Goal: Task Accomplishment & Management: Manage account settings

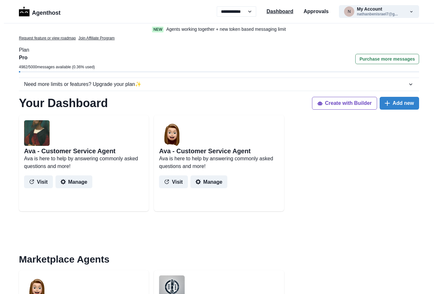
click at [284, 13] on p "Dashboard" at bounding box center [279, 12] width 27 height 8
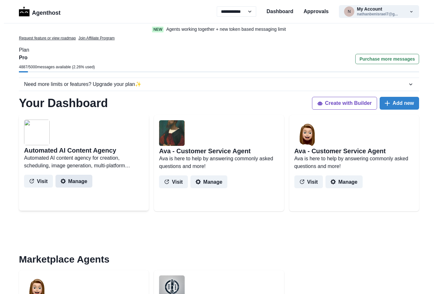
click at [69, 182] on button "Manage" at bounding box center [73, 181] width 37 height 13
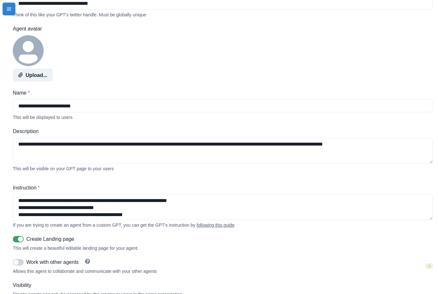
scroll to position [77, 0]
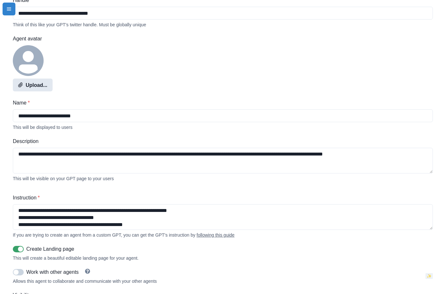
click at [38, 88] on button "Upload..." at bounding box center [33, 85] width 40 height 13
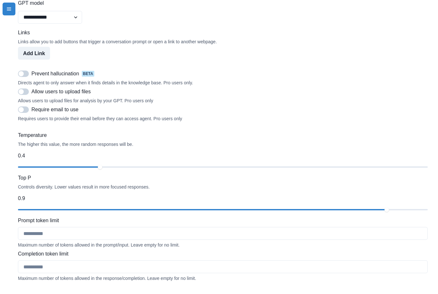
scroll to position [563, 0]
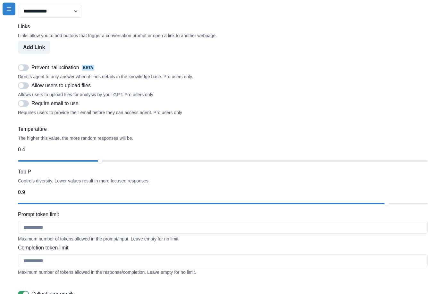
click at [26, 71] on span at bounding box center [23, 67] width 11 height 6
click at [25, 89] on span at bounding box center [23, 85] width 11 height 6
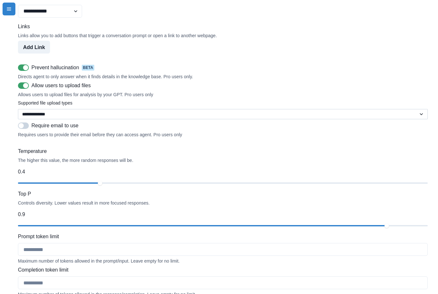
select select "**********"
click at [28, 129] on span at bounding box center [23, 125] width 11 height 6
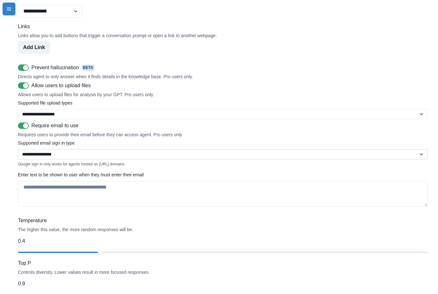
select select "*****"
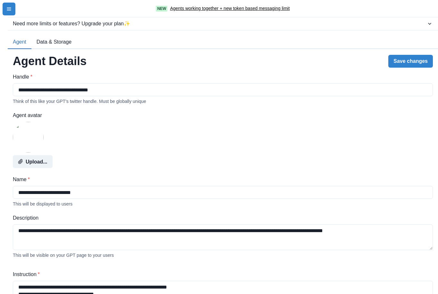
scroll to position [0, 0]
click at [421, 60] on button "Save changes" at bounding box center [410, 61] width 45 height 13
click at [13, 11] on button "menu-icon" at bounding box center [9, 9] width 13 height 13
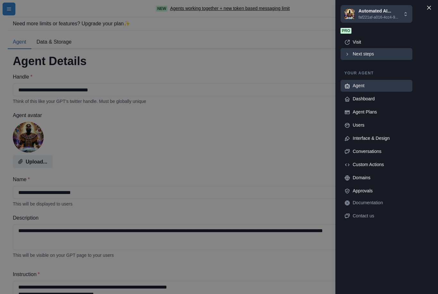
click at [357, 55] on div "Next steps" at bounding box center [380, 54] width 56 height 7
type textarea "**********"
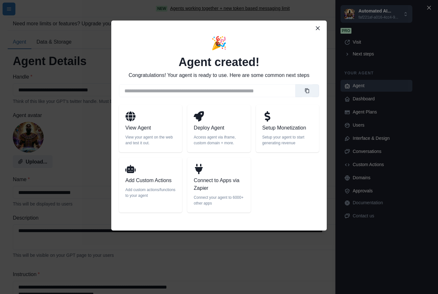
click at [151, 180] on p "Add Custom Actions" at bounding box center [150, 181] width 50 height 8
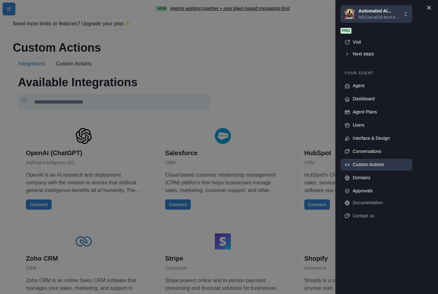
click at [303, 87] on div "Automated AI... faf221af-a016-4cc4-9... [EMAIL_ADDRESS][DOMAIN_NAME] Agents Cre…" at bounding box center [219, 147] width 438 height 294
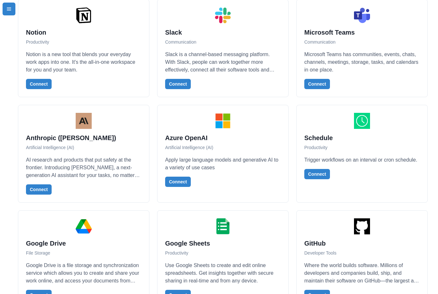
scroll to position [740, 0]
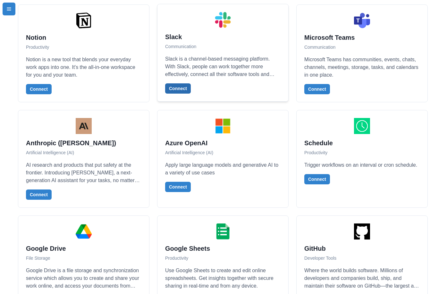
click at [183, 88] on button "Connect" at bounding box center [178, 88] width 26 height 10
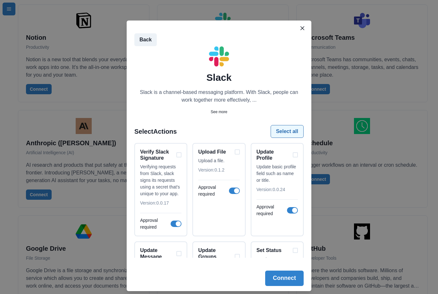
click at [285, 135] on button "Select all" at bounding box center [286, 131] width 33 height 13
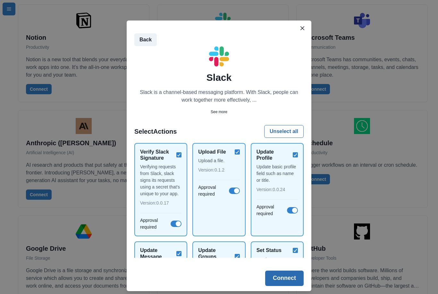
click at [288, 282] on button "Connect" at bounding box center [284, 277] width 38 height 15
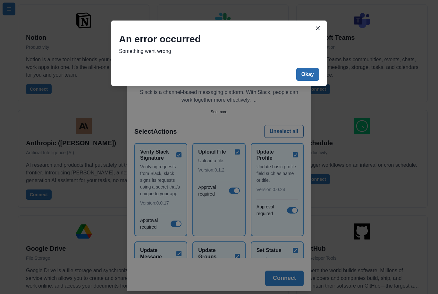
click at [308, 74] on button "Okay" at bounding box center [307, 74] width 23 height 13
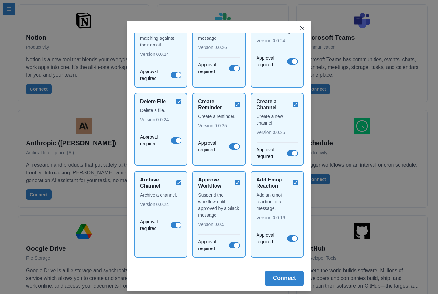
scroll to position [887, 0]
click at [304, 29] on icon "Close" at bounding box center [302, 28] width 4 height 4
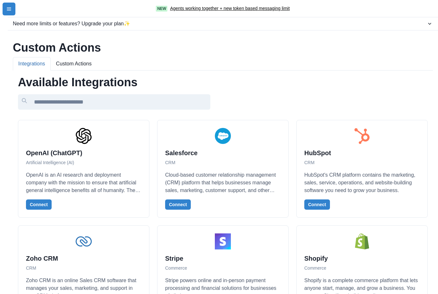
scroll to position [0, 0]
click at [38, 204] on button "Connect" at bounding box center [39, 204] width 26 height 10
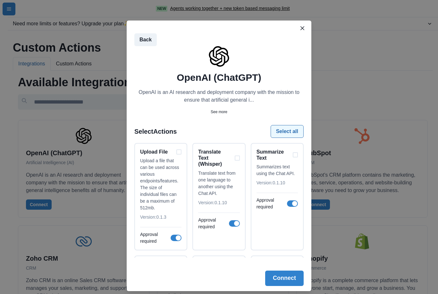
click at [287, 132] on button "Select all" at bounding box center [286, 131] width 33 height 13
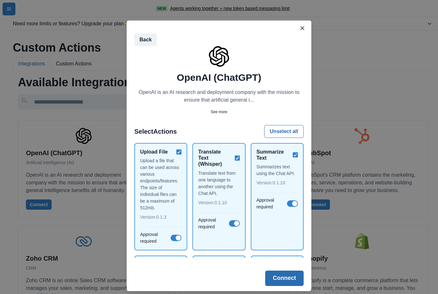
click at [289, 278] on button "Connect" at bounding box center [284, 277] width 38 height 15
click at [286, 281] on button "Connect" at bounding box center [284, 277] width 38 height 15
click at [296, 154] on div "Summarize Text" at bounding box center [276, 155] width 41 height 12
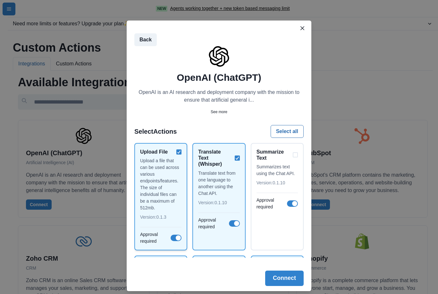
click at [177, 153] on div "Upload File" at bounding box center [160, 152] width 41 height 6
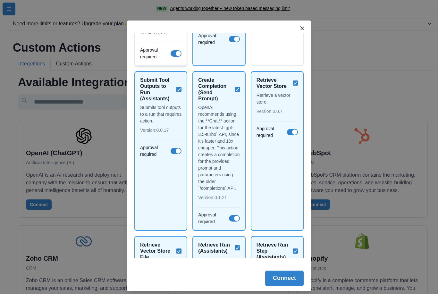
scroll to position [186, 0]
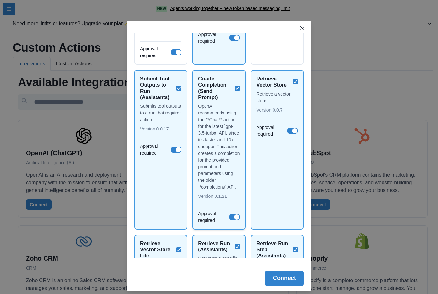
click at [238, 90] on div "Create Completion (Send Prompt)" at bounding box center [218, 88] width 41 height 25
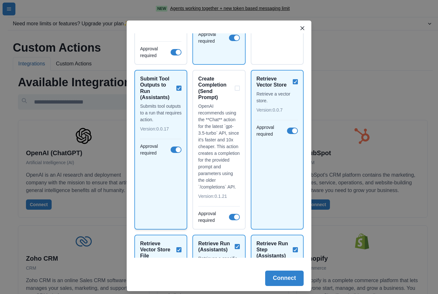
click at [180, 88] on div "Submit Tool Outputs to Run (Assistants)" at bounding box center [160, 88] width 41 height 25
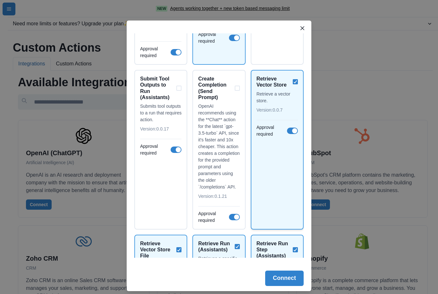
click at [299, 81] on div "Retrieve Vector Store Retrieve a vector store. Version: 0.0.7 Approval required" at bounding box center [277, 150] width 53 height 160
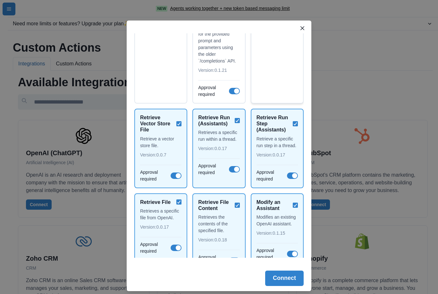
scroll to position [312, 0]
click at [186, 122] on div "Retrieve Vector Store File Retrieve a vector store file. Version: 0.0.7 Approva…" at bounding box center [160, 147] width 53 height 79
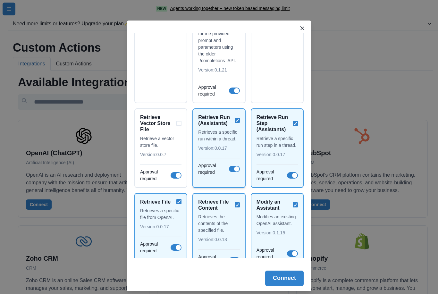
click at [237, 121] on div "Retrieve Run (Assistants)" at bounding box center [218, 120] width 41 height 12
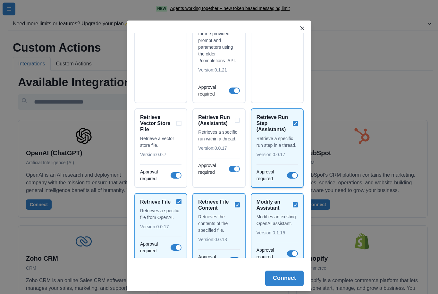
click at [293, 123] on div "Retrieve Run Step (Assistants)" at bounding box center [276, 123] width 41 height 19
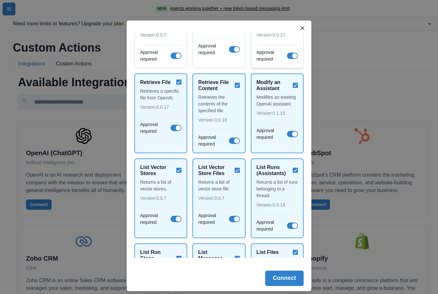
scroll to position [433, 0]
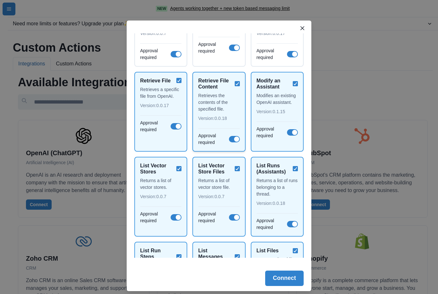
click at [241, 83] on div "Retrieve File Content Retrieves the contents of the specified file. Version: 0.…" at bounding box center [218, 112] width 53 height 80
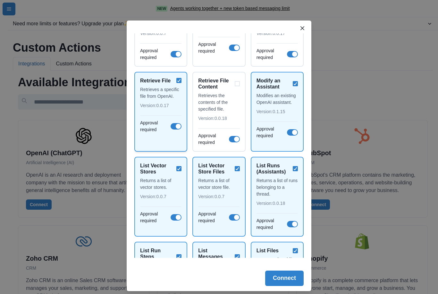
click at [182, 79] on div "Retrieve File Retrieves a specific file from OpenAI. Version: 0.0.17 Approval r…" at bounding box center [160, 112] width 53 height 80
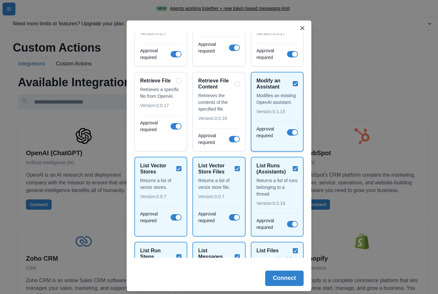
click at [295, 85] on div "Modify an Assistant" at bounding box center [276, 84] width 41 height 12
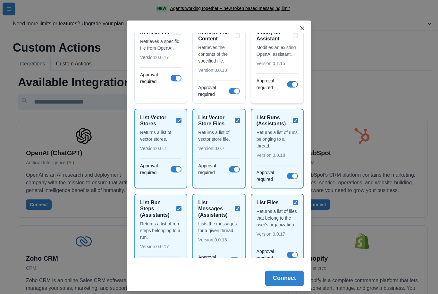
scroll to position [484, 0]
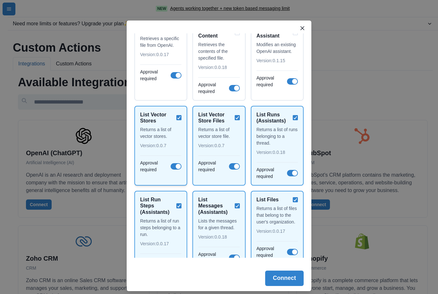
click at [180, 113] on div "List Vector Stores" at bounding box center [160, 118] width 41 height 12
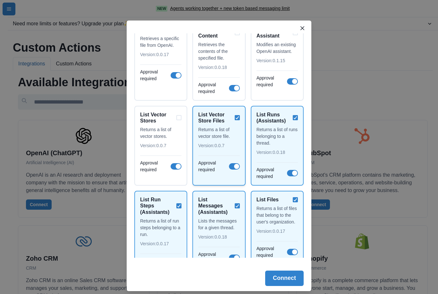
click at [238, 120] on div "List Vector Store Files" at bounding box center [218, 118] width 41 height 12
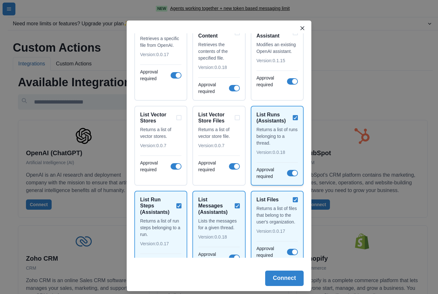
click at [300, 118] on div "List Runs (Assistants) Returns a list of runs belonging to a thread. Version: 0…" at bounding box center [277, 146] width 53 height 80
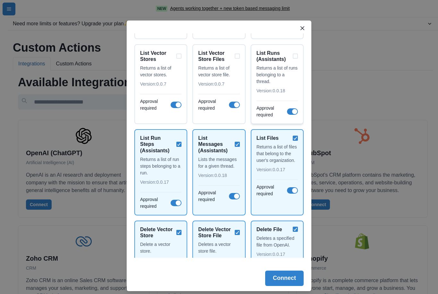
scroll to position [546, 0]
click at [181, 140] on div "List Run Steps (Assistants)" at bounding box center [160, 143] width 41 height 19
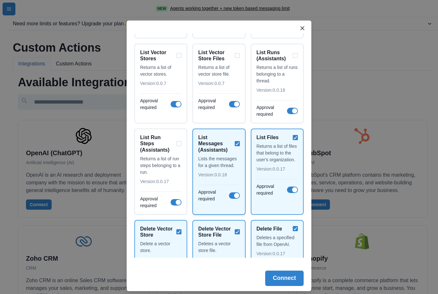
click at [240, 143] on div "List Messages (Assistants) Lists the messages for a given thread. Version: 0.0.…" at bounding box center [218, 171] width 53 height 86
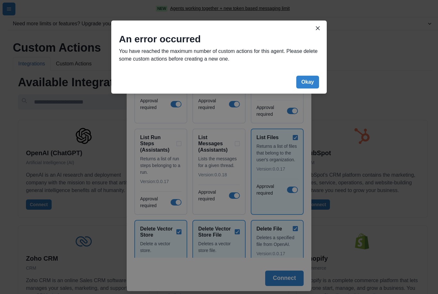
click at [299, 138] on div "An error occurred You have reached the maximum number of custom actions for thi…" at bounding box center [219, 147] width 438 height 294
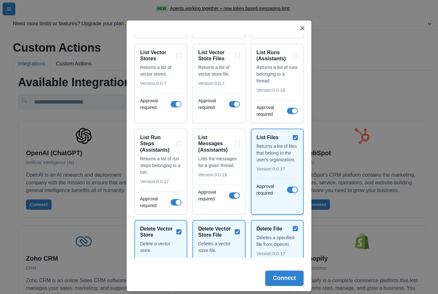
click at [298, 140] on div "List Files Returns a list of files that belong to the user's organization. Vers…" at bounding box center [277, 171] width 53 height 86
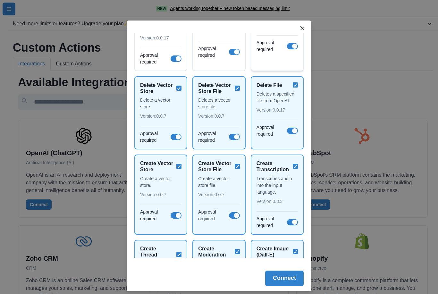
scroll to position [690, 0]
click at [178, 84] on div "Delete Vector Store" at bounding box center [160, 88] width 41 height 12
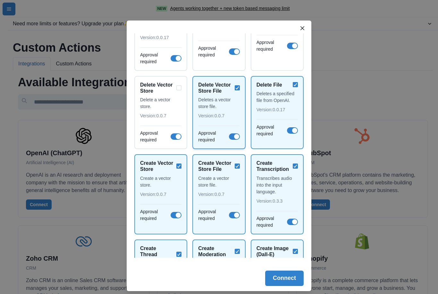
click at [237, 89] on div "Delete Vector Store File" at bounding box center [218, 88] width 41 height 12
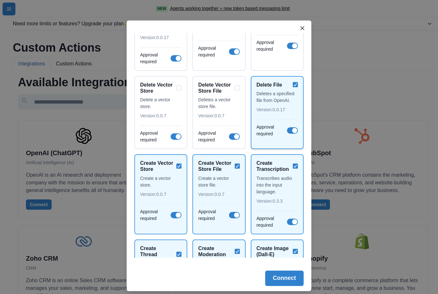
click at [298, 89] on div "Delete File Deletes a specified file from OpenAI. Version: 0.0.17 Approval requ…" at bounding box center [277, 112] width 53 height 73
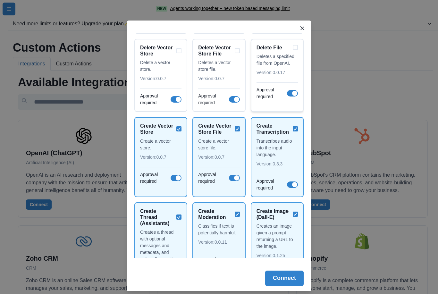
scroll to position [729, 0]
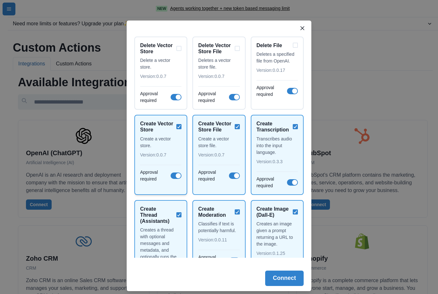
click at [178, 121] on div "Create Vector Store" at bounding box center [160, 126] width 41 height 12
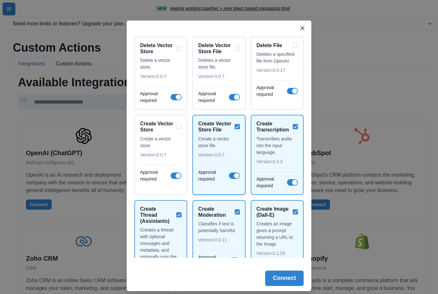
click at [234, 129] on div "Create Vector Store File" at bounding box center [218, 126] width 41 height 12
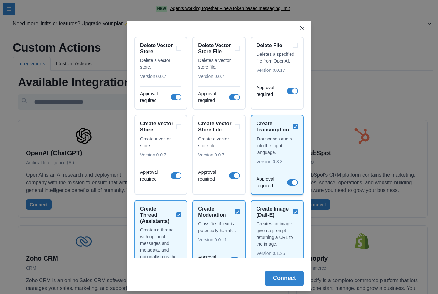
click at [293, 128] on div "Create Transcription" at bounding box center [276, 126] width 41 height 12
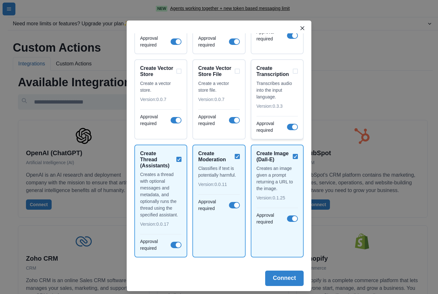
scroll to position [785, 0]
click at [178, 157] on div "Create Thread (Assistants)" at bounding box center [160, 159] width 41 height 19
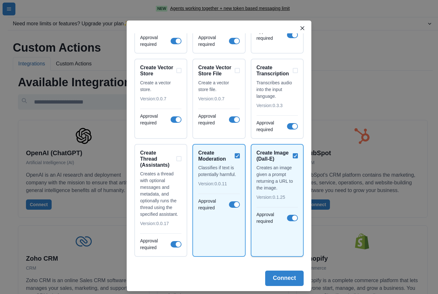
click at [297, 153] on div "Create Image (Dall-E)" at bounding box center [276, 156] width 41 height 12
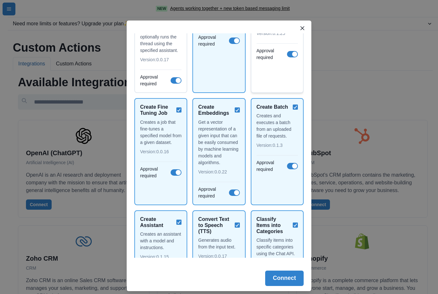
scroll to position [952, 0]
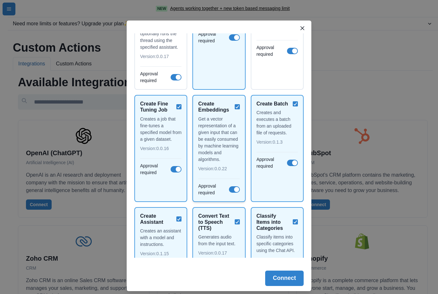
click at [241, 106] on div "Create Embeddings Get a vector representation of a given input that can be easi…" at bounding box center [218, 148] width 53 height 107
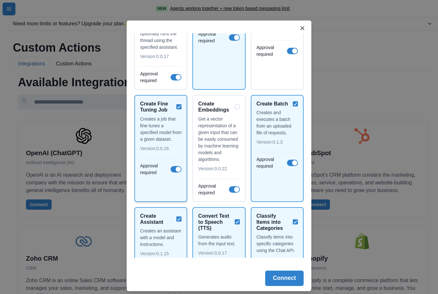
click at [179, 109] on div "Create Fine Tuning Job" at bounding box center [160, 107] width 41 height 12
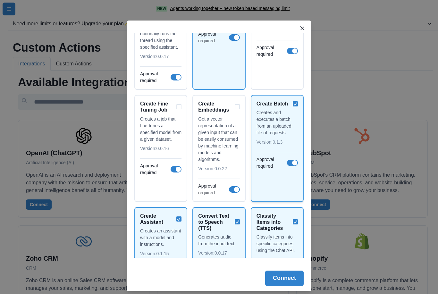
click at [294, 101] on div "Create Batch" at bounding box center [276, 104] width 41 height 6
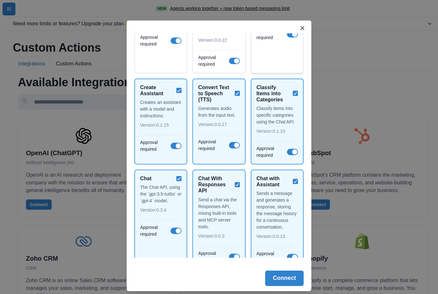
scroll to position [1080, 0]
click at [180, 85] on div "Create Assistant" at bounding box center [160, 91] width 41 height 12
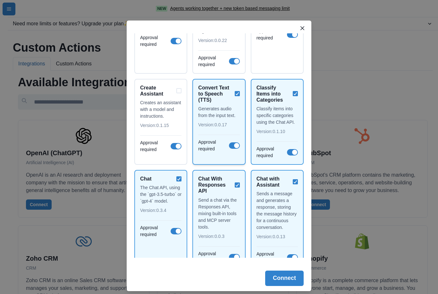
click at [237, 92] on div "Convert Text to Speech (TTS)" at bounding box center [218, 94] width 41 height 19
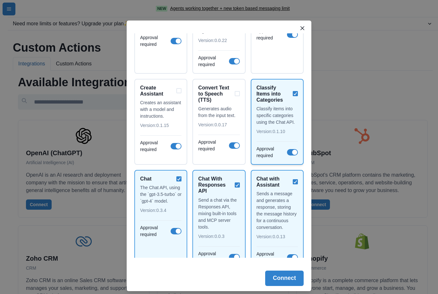
click at [294, 92] on div "Classify Items into Categories" at bounding box center [276, 94] width 41 height 19
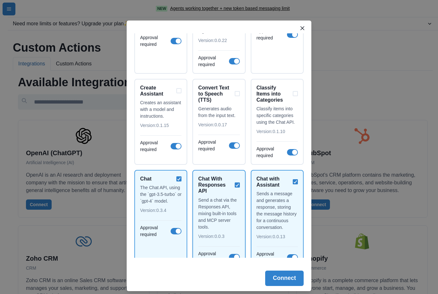
click at [238, 184] on div "Chat With Responses API" at bounding box center [218, 185] width 41 height 19
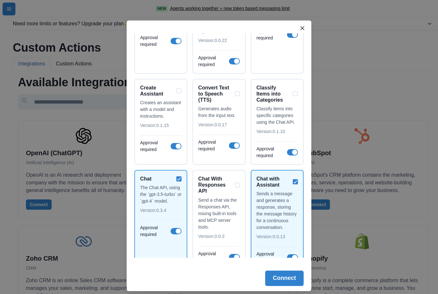
click at [299, 181] on div "Chat with Assistant Sends a message and generates a response, storing the messa…" at bounding box center [277, 220] width 53 height 100
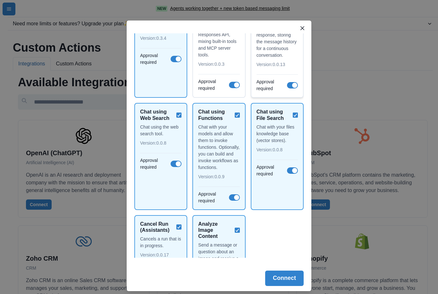
scroll to position [1266, 0]
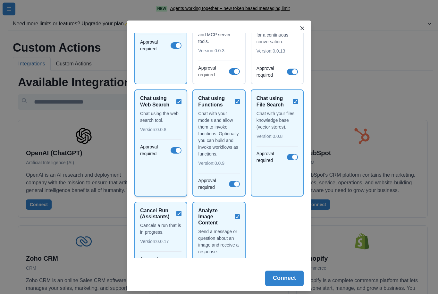
click at [179, 107] on div "Chat using Web Search" at bounding box center [160, 101] width 41 height 12
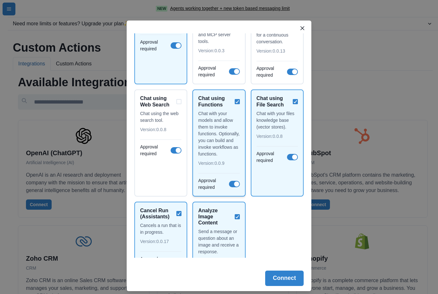
click at [238, 107] on div "Chat using Functions" at bounding box center [218, 101] width 41 height 12
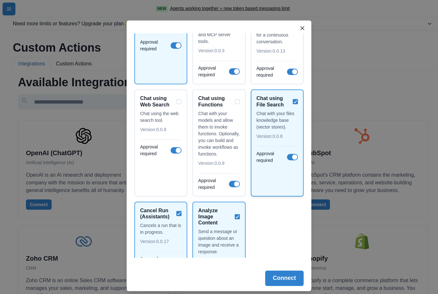
click at [300, 109] on div "Chat using File Search Chat with your files knowledge base (vector stores). Ver…" at bounding box center [277, 142] width 53 height 107
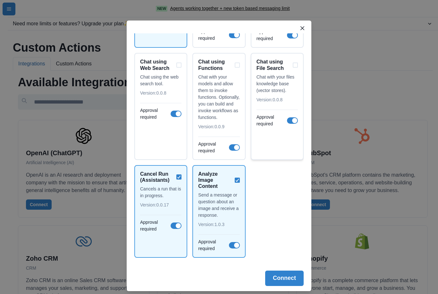
scroll to position [1315, 0]
click at [180, 175] on div "Cancel Run (Assistants)" at bounding box center [160, 177] width 41 height 12
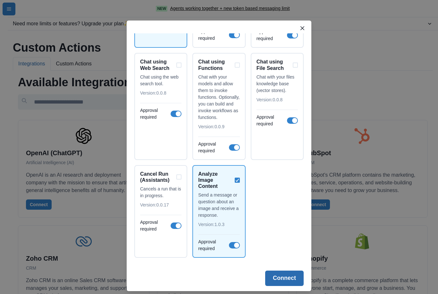
click at [286, 277] on button "Connect" at bounding box center [284, 277] width 38 height 15
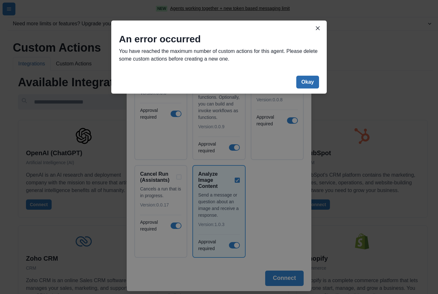
click at [304, 82] on button "Okay" at bounding box center [307, 82] width 23 height 13
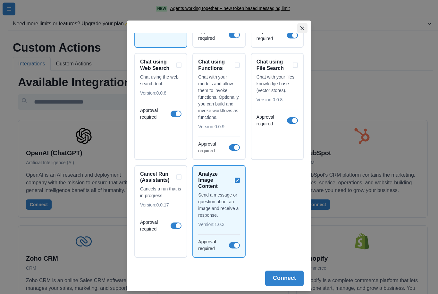
click at [301, 30] on button "Close" at bounding box center [302, 28] width 10 height 10
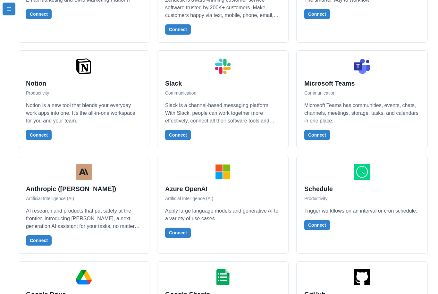
scroll to position [695, 0]
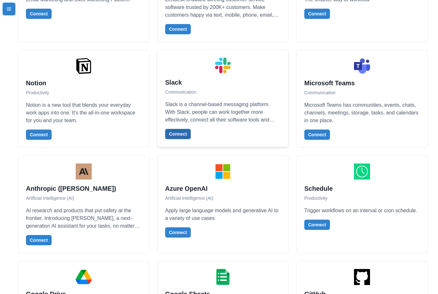
click at [183, 134] on button "Connect" at bounding box center [178, 134] width 26 height 10
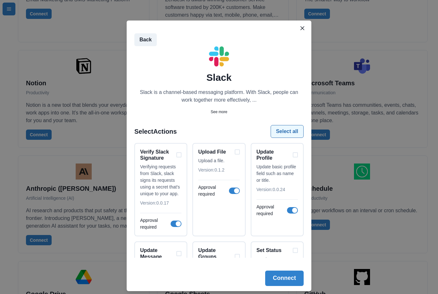
click at [290, 131] on button "Select all" at bounding box center [286, 131] width 33 height 13
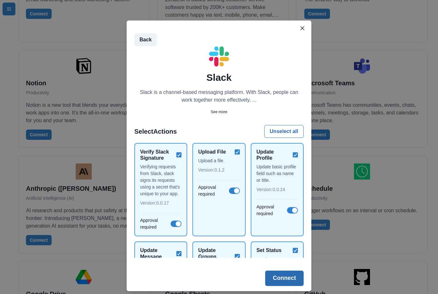
click at [286, 278] on button "Connect" at bounding box center [284, 277] width 38 height 15
click at [287, 278] on button "Connect" at bounding box center [284, 277] width 38 height 15
click at [302, 29] on icon "Close" at bounding box center [302, 28] width 4 height 4
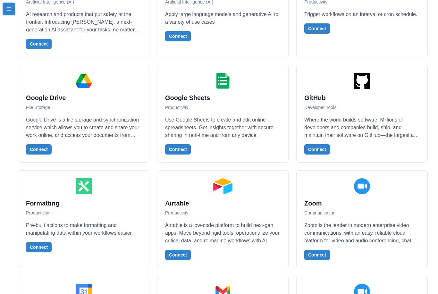
scroll to position [891, 0]
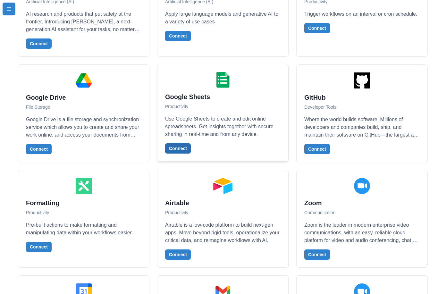
click at [180, 152] on button "Connect" at bounding box center [178, 148] width 26 height 10
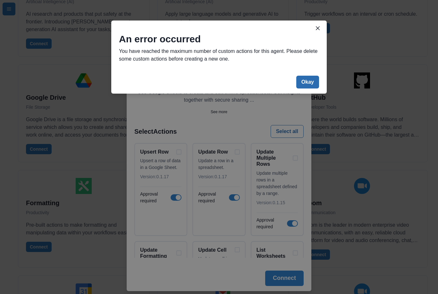
click at [313, 84] on button "Okay" at bounding box center [307, 82] width 23 height 13
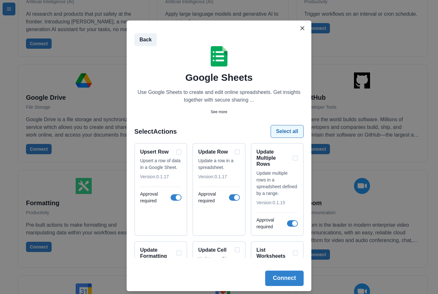
click at [292, 130] on button "Select all" at bounding box center [286, 131] width 33 height 13
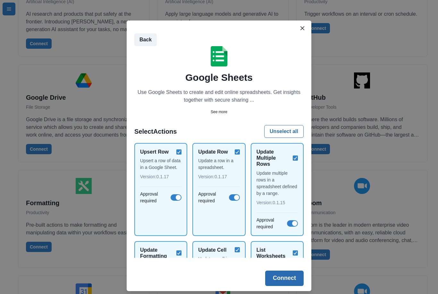
click at [289, 279] on button "Connect" at bounding box center [284, 277] width 38 height 15
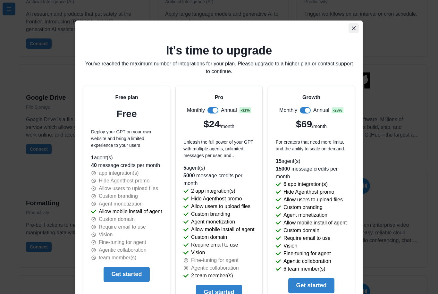
click at [355, 29] on icon "Close" at bounding box center [354, 28] width 4 height 4
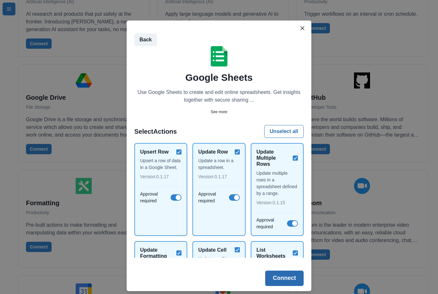
click at [285, 278] on button "Connect" at bounding box center [284, 277] width 38 height 15
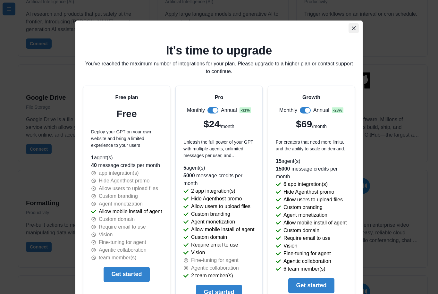
click at [355, 29] on icon "Close" at bounding box center [354, 28] width 4 height 4
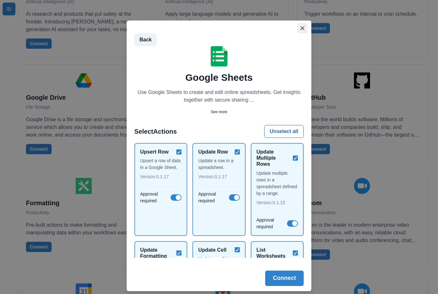
click at [302, 29] on icon "Close" at bounding box center [302, 28] width 4 height 4
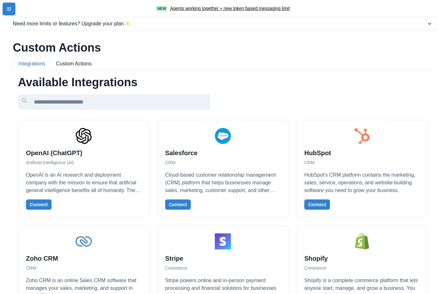
scroll to position [0, 0]
click at [76, 63] on button "Custom Actions" at bounding box center [74, 63] width 46 height 13
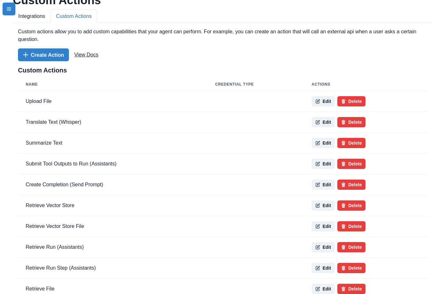
scroll to position [47, 0]
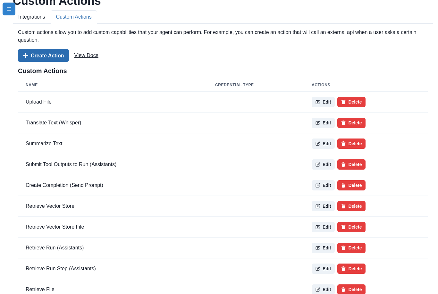
click at [49, 55] on button "Create Action" at bounding box center [43, 55] width 51 height 13
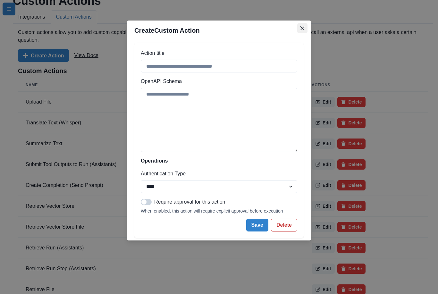
click at [302, 29] on icon "Close" at bounding box center [302, 28] width 4 height 4
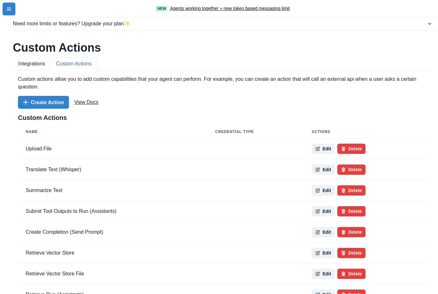
scroll to position [0, 0]
click at [8, 9] on icon "menu-icon" at bounding box center [9, 8] width 4 height 3
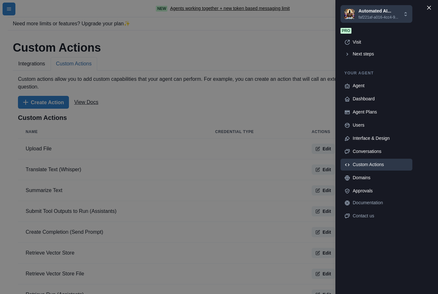
click at [371, 16] on p "faf221af-a016-4cc4-9..." at bounding box center [378, 17] width 40 height 6
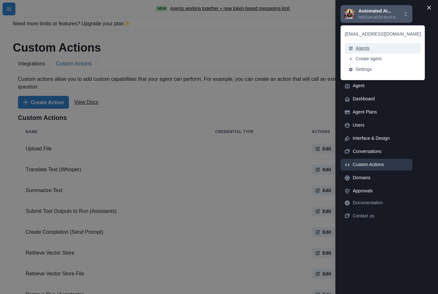
click at [365, 48] on button "Agents" at bounding box center [382, 48] width 76 height 11
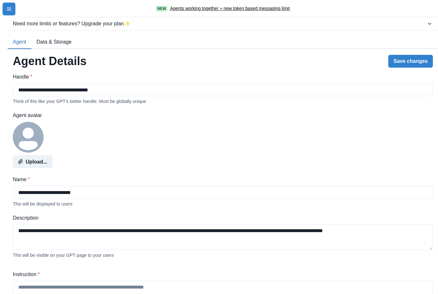
type textarea "**********"
click at [11, 10] on icon "menu-icon" at bounding box center [9, 8] width 4 height 3
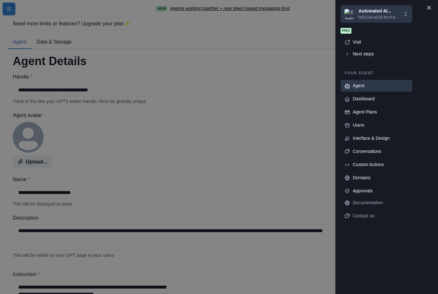
click at [380, 16] on p "faf221af-a016-4cc4-9..." at bounding box center [378, 17] width 40 height 6
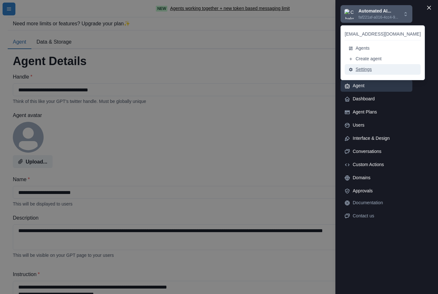
click at [366, 70] on button "Settings" at bounding box center [382, 69] width 76 height 11
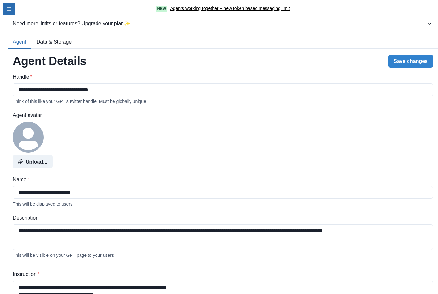
click at [12, 11] on button "menu-icon" at bounding box center [9, 9] width 13 height 13
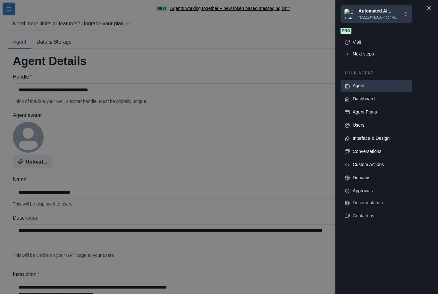
click at [373, 17] on p "faf221af-a016-4cc4-9..." at bounding box center [378, 17] width 40 height 6
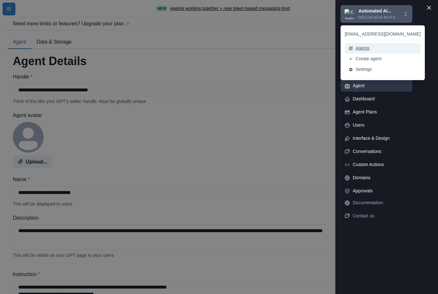
click at [362, 50] on button "Agents" at bounding box center [382, 48] width 76 height 11
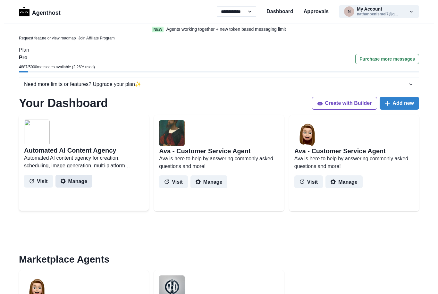
click at [76, 179] on button "Manage" at bounding box center [73, 181] width 37 height 13
click at [43, 183] on button "Visit" at bounding box center [38, 181] width 29 height 13
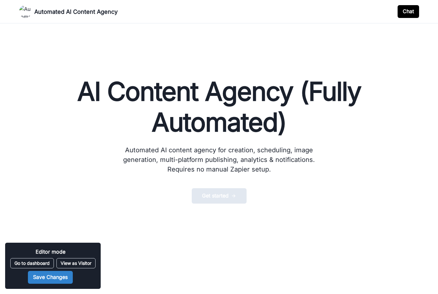
click at [225, 198] on button "Get started" at bounding box center [219, 195] width 55 height 15
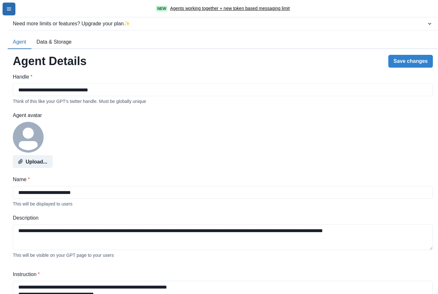
click at [9, 10] on icon "menu-icon" at bounding box center [8, 8] width 5 height 5
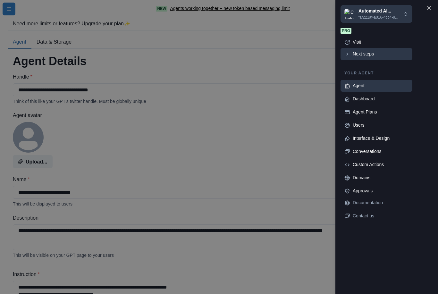
click at [377, 56] on div "Next steps" at bounding box center [380, 54] width 56 height 7
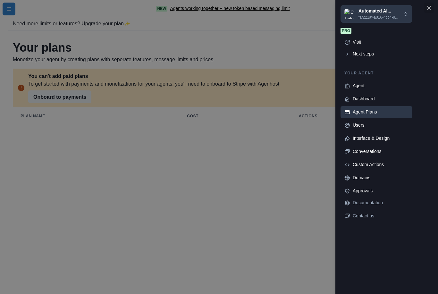
click at [428, 7] on icon "Close" at bounding box center [429, 8] width 4 height 4
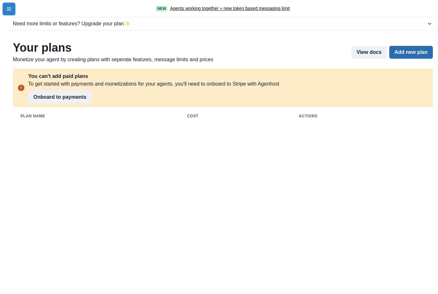
click at [414, 54] on button "Add new plan" at bounding box center [411, 52] width 44 height 13
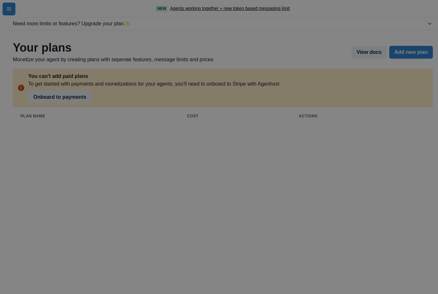
scroll to position [22, 0]
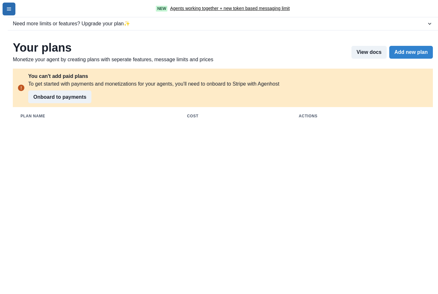
click at [7, 11] on icon "menu-icon" at bounding box center [8, 8] width 5 height 5
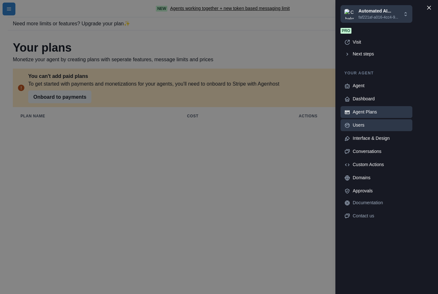
click at [360, 127] on div "Users" at bounding box center [380, 125] width 56 height 7
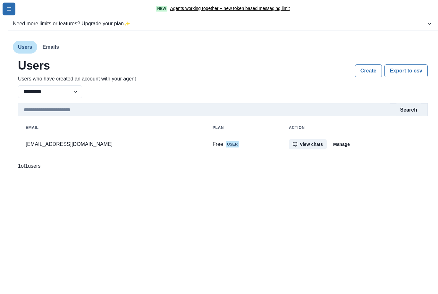
click at [6, 9] on button "menu-icon" at bounding box center [9, 9] width 13 height 13
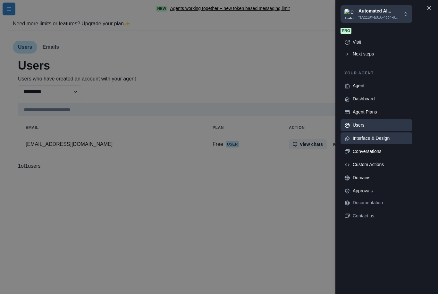
click at [375, 140] on div "Interface & Design" at bounding box center [380, 138] width 56 height 7
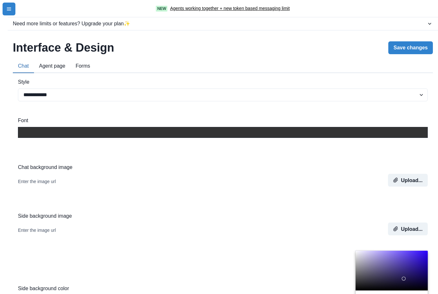
scroll to position [0, 0]
select select "*****"
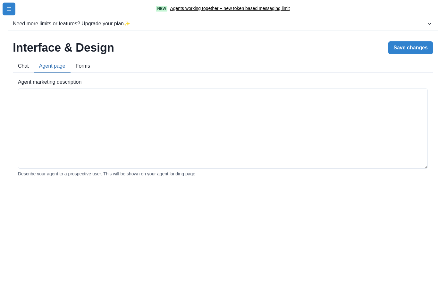
click at [58, 67] on button "Agent page" at bounding box center [52, 66] width 37 height 13
click at [78, 111] on textarea "Agent marketing description" at bounding box center [223, 128] width 410 height 80
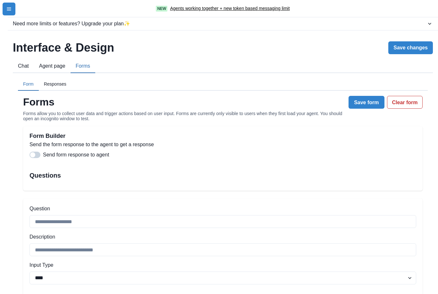
click at [84, 69] on button "Forms" at bounding box center [82, 66] width 25 height 13
click at [37, 156] on span at bounding box center [34, 155] width 11 height 6
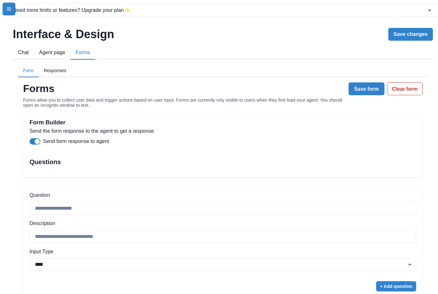
scroll to position [13, 0]
click at [10, 11] on icon "menu-icon" at bounding box center [8, 8] width 5 height 5
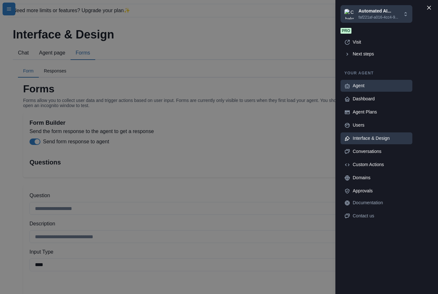
click at [361, 87] on div "Agent" at bounding box center [380, 85] width 56 height 7
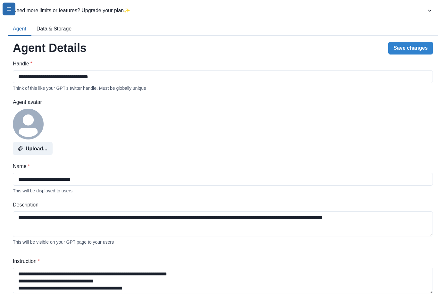
click at [9, 11] on icon "menu-icon" at bounding box center [8, 8] width 5 height 5
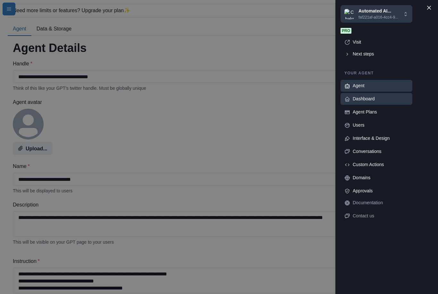
click at [366, 99] on div "Dashboard" at bounding box center [380, 98] width 56 height 7
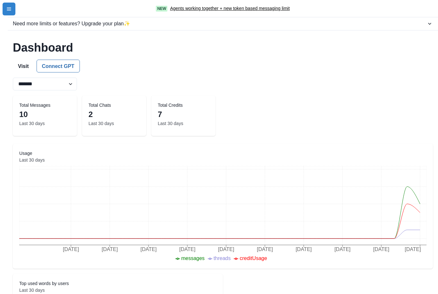
scroll to position [0, 0]
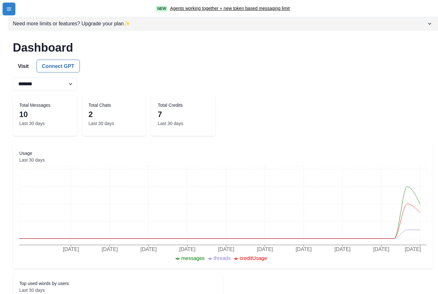
click at [425, 26] on div "Need more limits or features? Upgrade your plan ✨" at bounding box center [219, 24] width 413 height 8
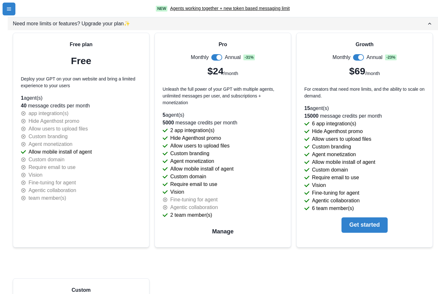
click at [426, 27] on div "Need more limits or features? Upgrade your plan ✨" at bounding box center [219, 24] width 413 height 8
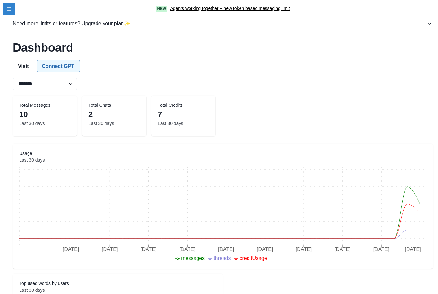
click at [63, 65] on button "Connect GPT" at bounding box center [58, 66] width 43 height 13
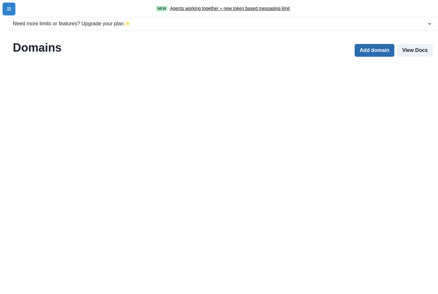
click at [376, 53] on button "Add domain" at bounding box center [374, 50] width 40 height 13
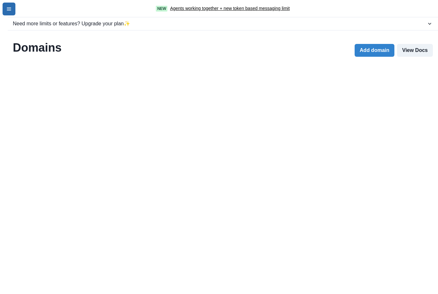
click at [11, 11] on icon "menu-icon" at bounding box center [8, 8] width 5 height 5
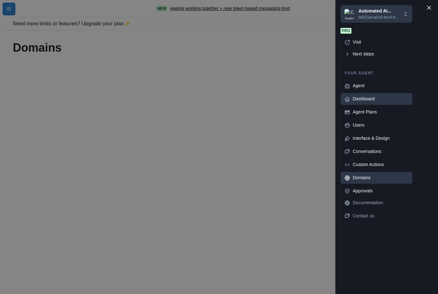
click at [368, 99] on div "Dashboard" at bounding box center [380, 98] width 56 height 7
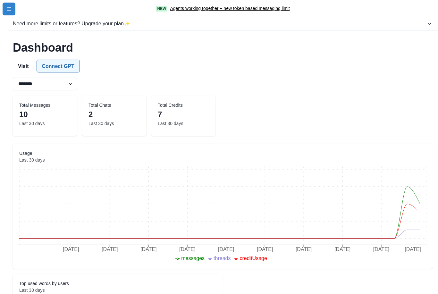
click at [57, 65] on button "Connect GPT" at bounding box center [58, 66] width 43 height 13
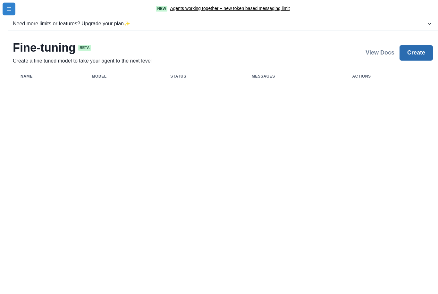
click at [416, 58] on button "Create" at bounding box center [415, 52] width 33 height 15
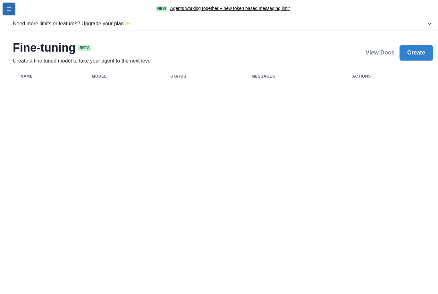
click at [10, 11] on icon "menu-icon" at bounding box center [8, 8] width 5 height 5
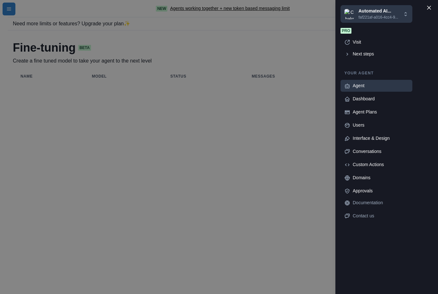
click at [367, 86] on div "Agent" at bounding box center [380, 85] width 56 height 7
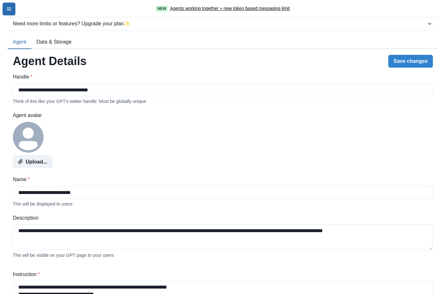
click at [7, 12] on button "menu-icon" at bounding box center [9, 9] width 13 height 13
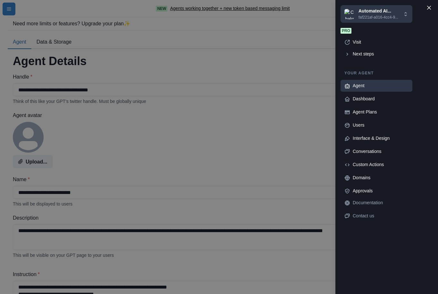
click at [374, 16] on p "faf221af-a016-4cc4-9..." at bounding box center [378, 17] width 40 height 6
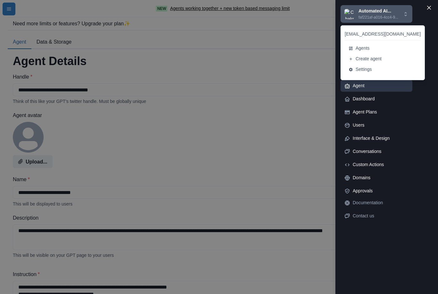
click at [376, 15] on p "faf221af-a016-4cc4-9..." at bounding box center [378, 17] width 40 height 6
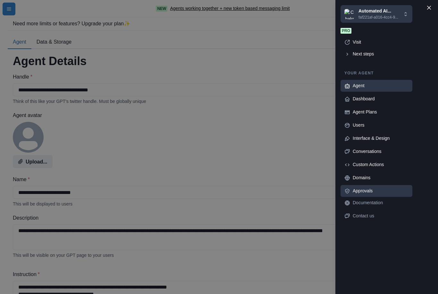
click at [365, 191] on div "Approvals" at bounding box center [380, 190] width 56 height 7
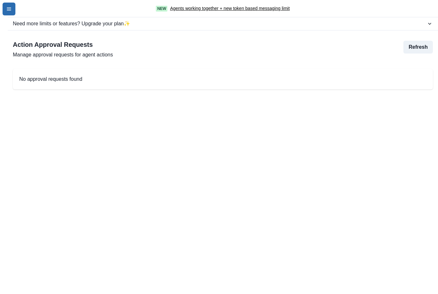
click at [9, 11] on icon "menu-icon" at bounding box center [8, 8] width 5 height 5
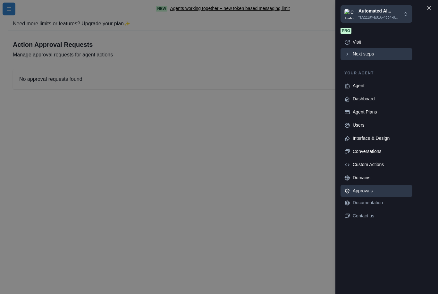
click at [362, 54] on div "Next steps" at bounding box center [380, 54] width 56 height 7
click at [362, 55] on div "Next steps" at bounding box center [380, 54] width 56 height 7
click at [375, 56] on div "Next steps" at bounding box center [380, 54] width 56 height 7
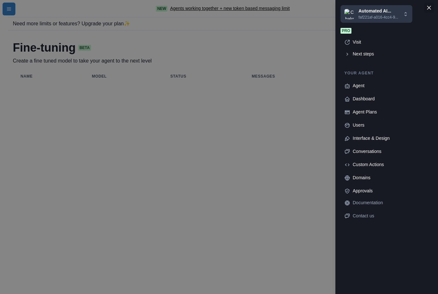
click at [429, 8] on icon "Close" at bounding box center [429, 8] width 4 height 4
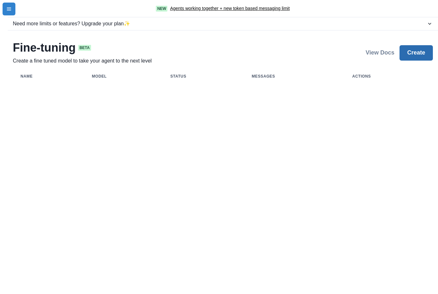
click at [413, 53] on button "Create" at bounding box center [415, 52] width 33 height 15
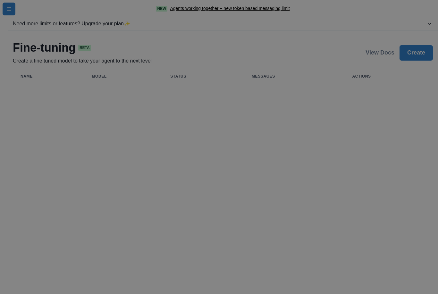
type input "**********"
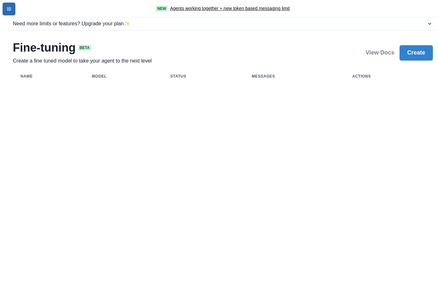
click at [9, 9] on icon "menu-icon" at bounding box center [9, 8] width 4 height 3
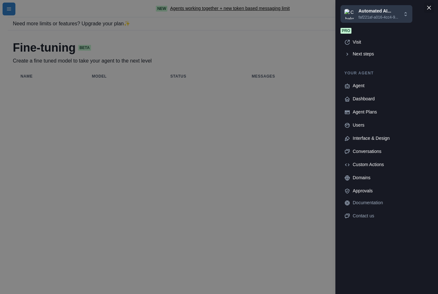
click at [429, 10] on button "Close" at bounding box center [429, 8] width 10 height 10
